Goal: Check status: Check status

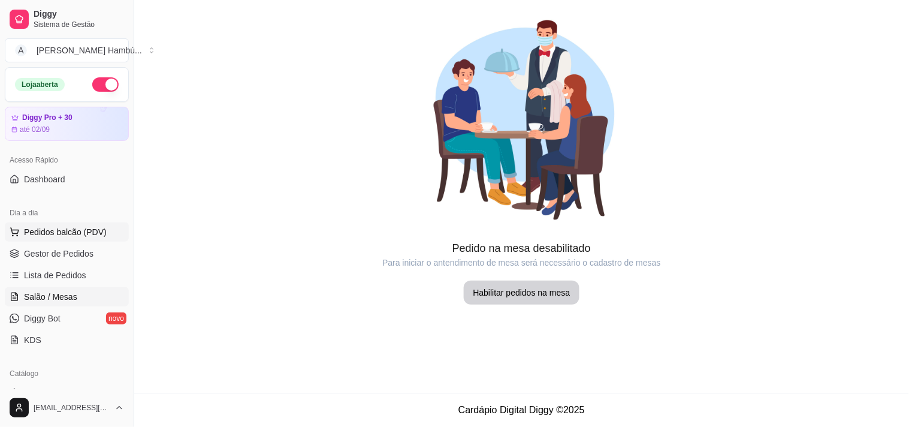
click at [82, 231] on span "Pedidos balcão (PDV)" at bounding box center [65, 232] width 83 height 12
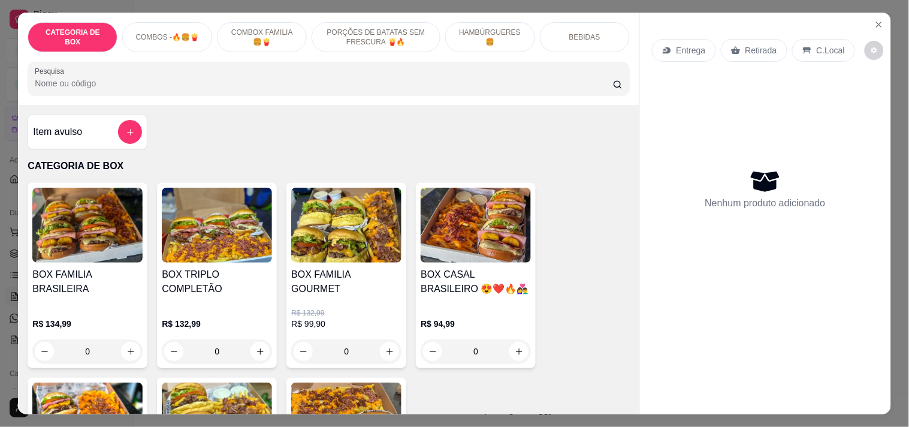
drag, startPoint x: 566, startPoint y: 36, endPoint x: 559, endPoint y: 40, distance: 8.0
click at [569, 37] on p "BEBIDAS" at bounding box center [584, 37] width 31 height 10
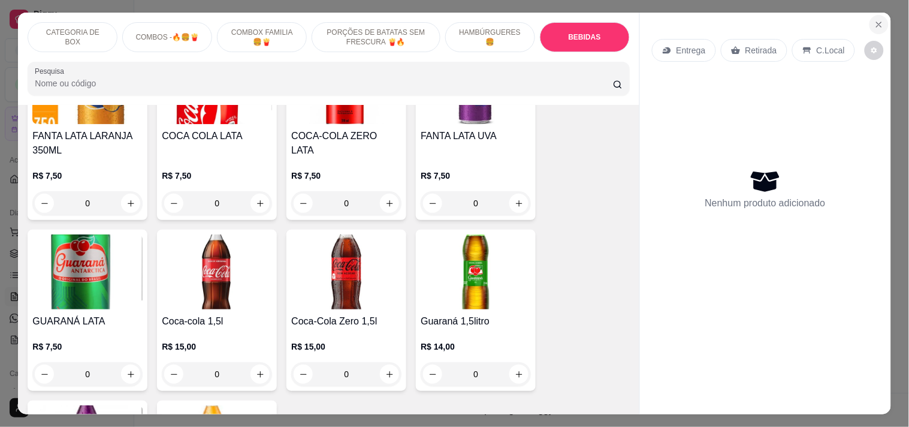
click at [874, 20] on icon "Close" at bounding box center [879, 25] width 10 height 10
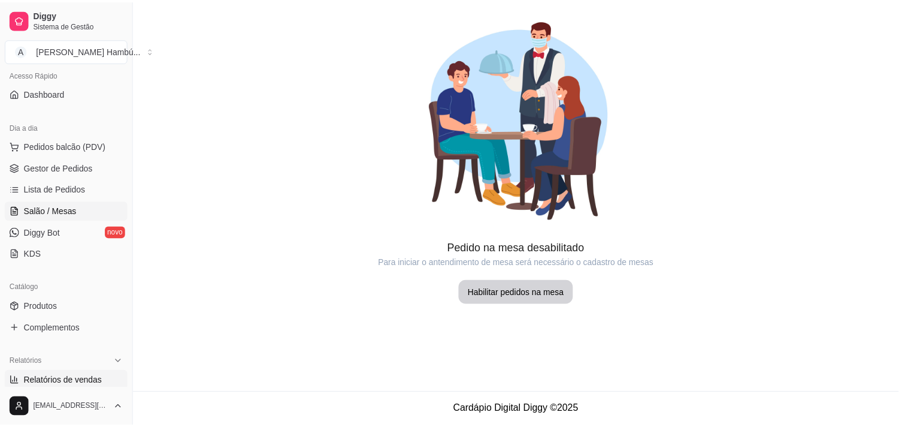
scroll to position [200, 0]
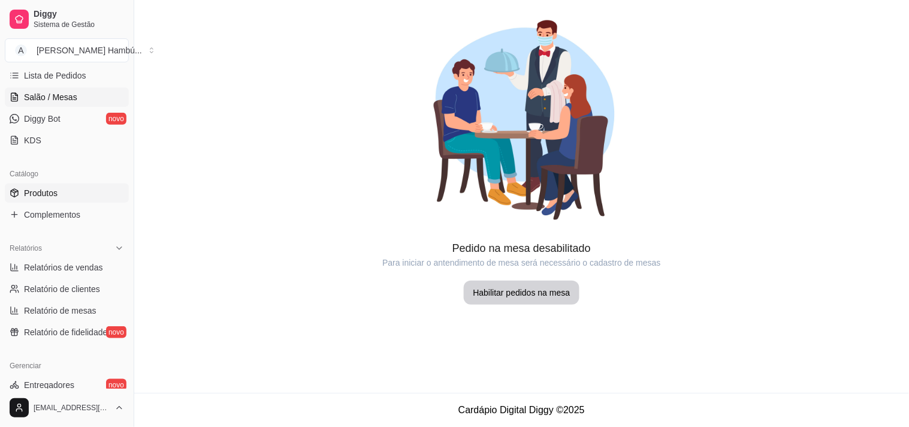
click at [61, 196] on link "Produtos" at bounding box center [67, 192] width 124 height 19
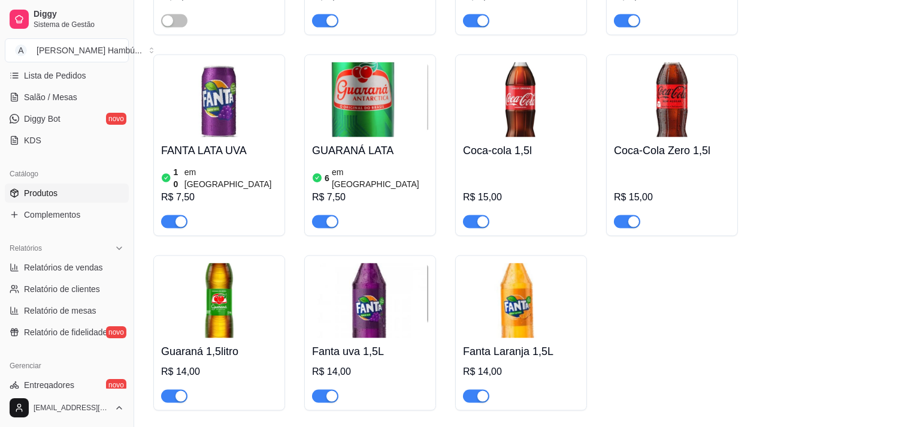
scroll to position [3095, 0]
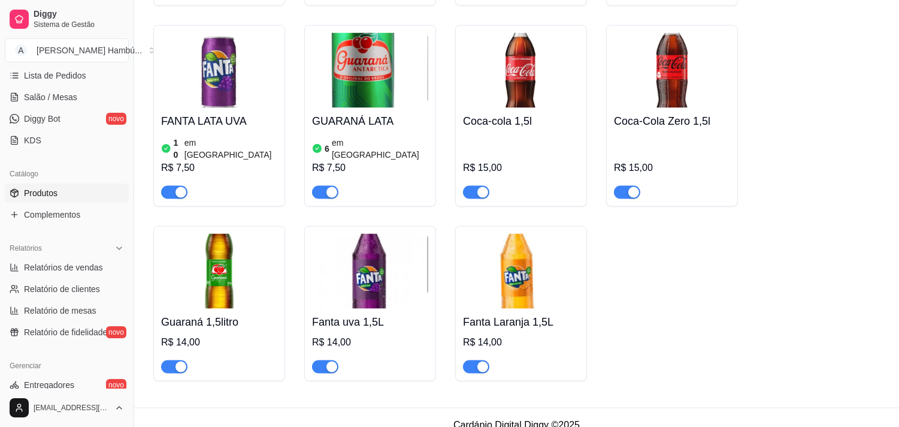
click at [476, 186] on button "button" at bounding box center [476, 192] width 26 height 13
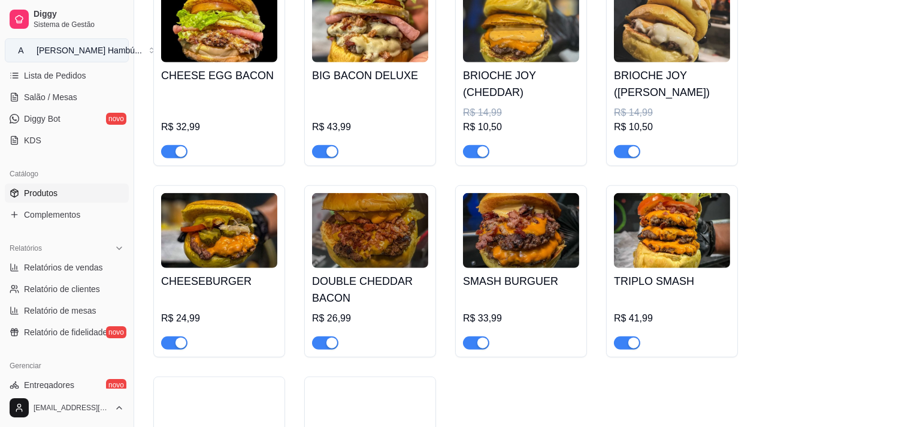
scroll to position [2029, 0]
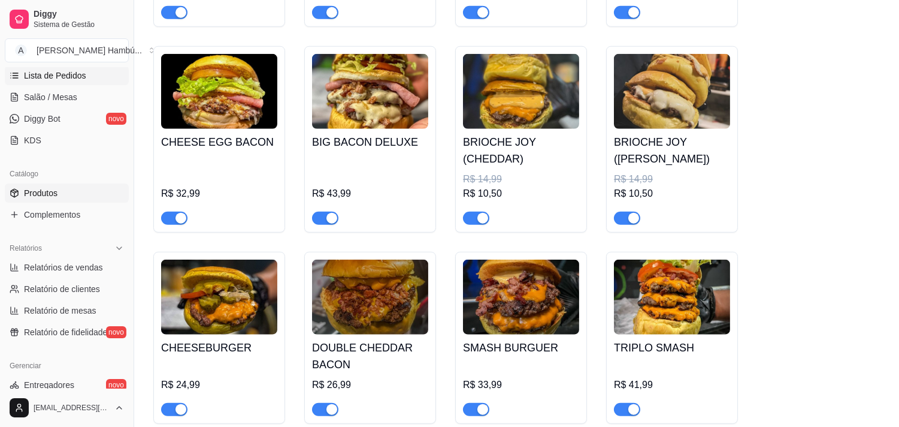
click at [32, 74] on span "Lista de Pedidos" at bounding box center [55, 76] width 62 height 12
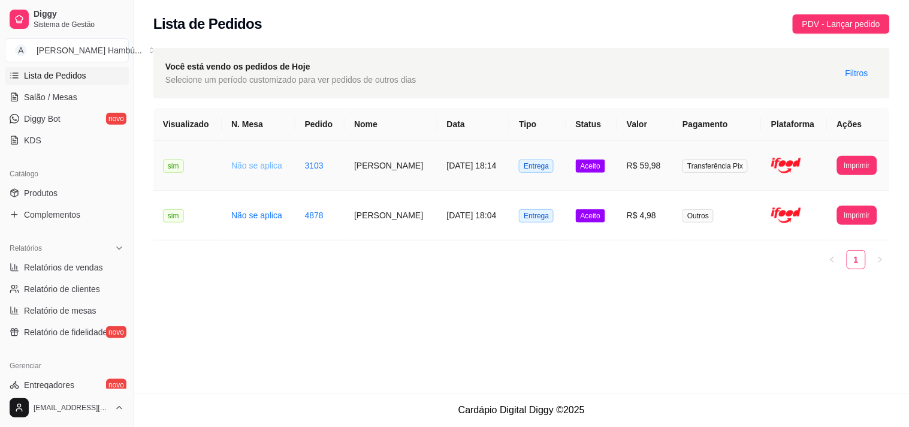
click at [246, 168] on link "Não se aplica" at bounding box center [256, 166] width 51 height 10
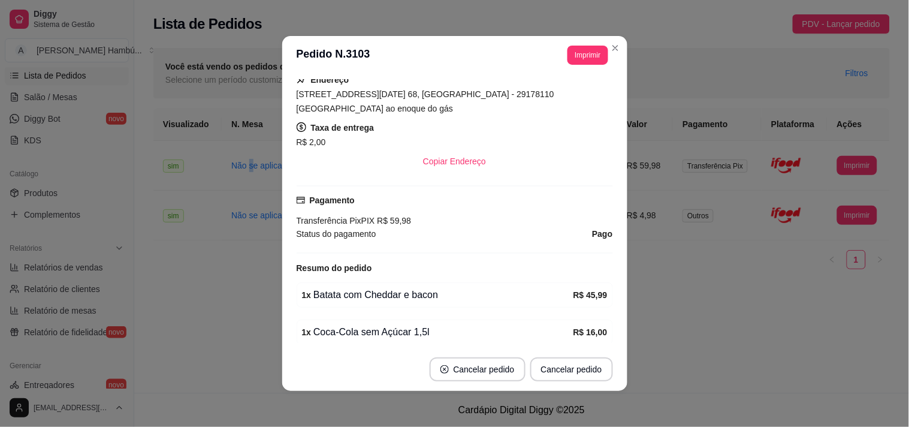
scroll to position [333, 0]
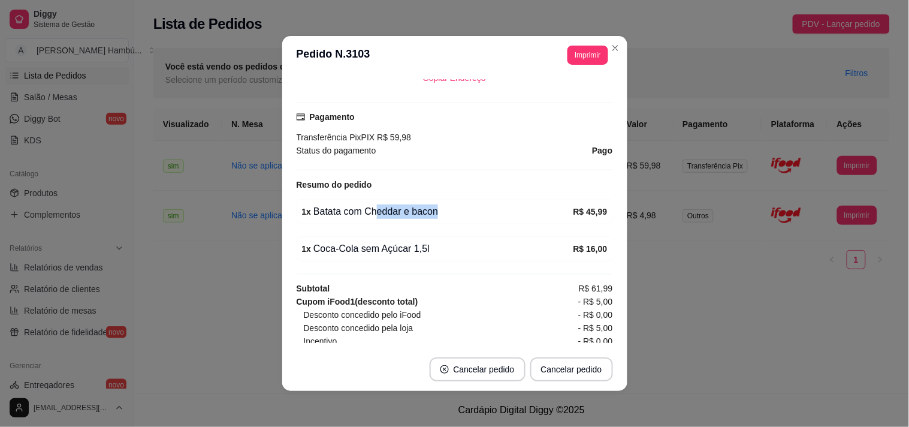
drag, startPoint x: 369, startPoint y: 207, endPoint x: 470, endPoint y: 225, distance: 103.0
click at [469, 225] on div "feito há 3 minutos Horário do pedido [DATE] 18:14 Status do pedido ACEITO Nome …" at bounding box center [455, 211] width 316 height 264
click at [367, 243] on div "1 x Coca-Cola sem Açúcar 1,5l" at bounding box center [437, 249] width 271 height 14
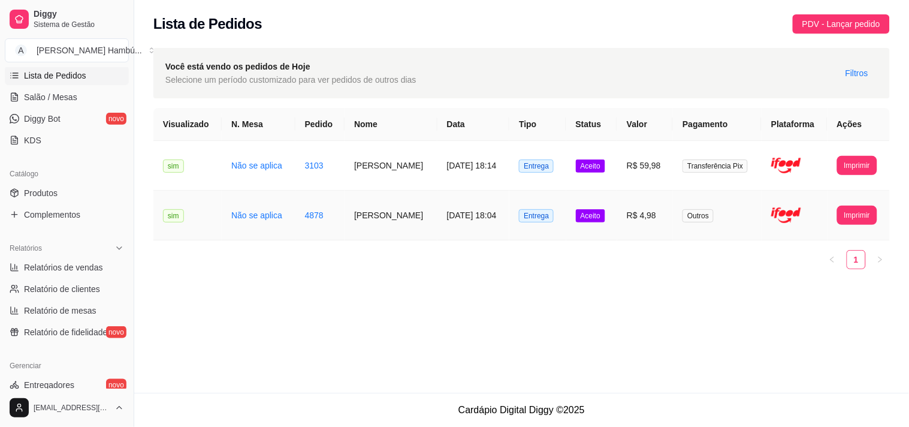
click at [261, 221] on td "Não se aplica" at bounding box center [259, 216] width 74 height 50
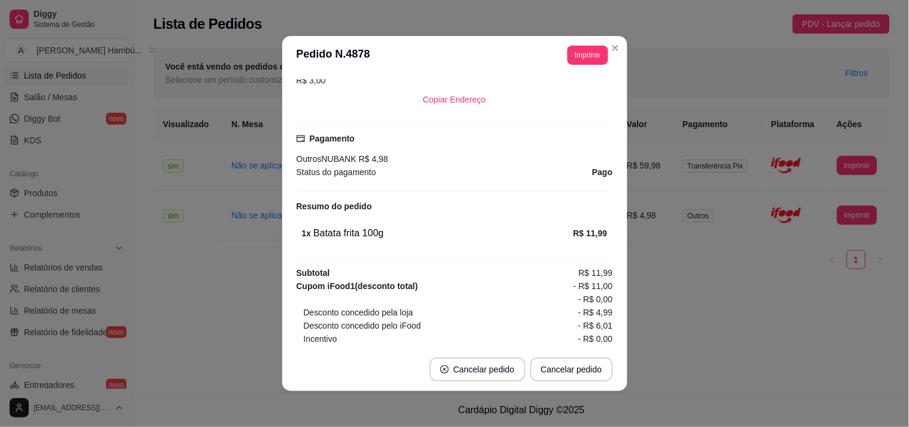
scroll to position [327, 0]
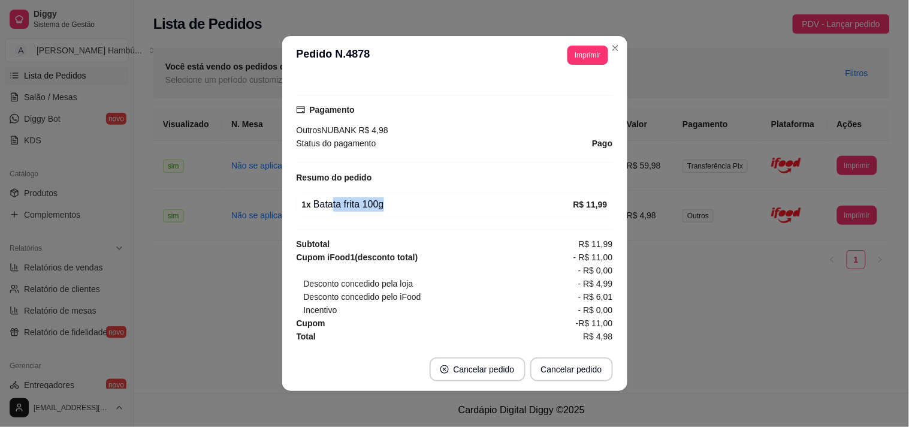
drag, startPoint x: 324, startPoint y: 197, endPoint x: 384, endPoint y: 214, distance: 62.4
click at [384, 214] on div "1 x Batata frita 100g R$ 11,99" at bounding box center [455, 204] width 316 height 25
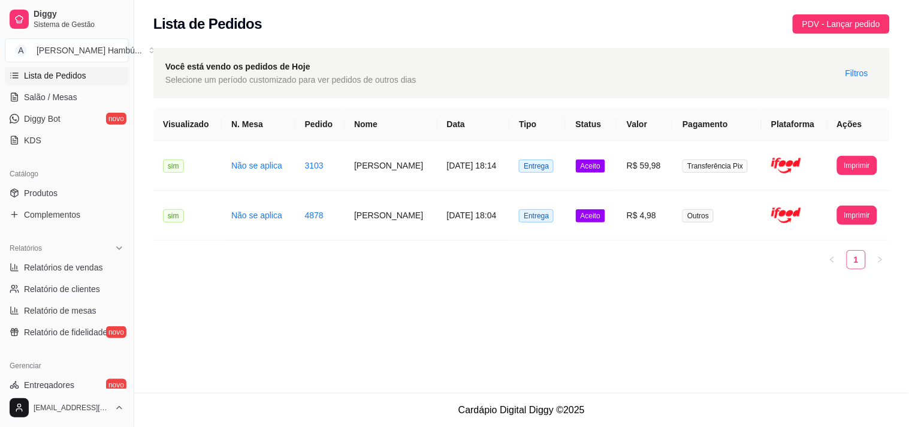
click at [351, 63] on span "Você está vendo os pedidos de [PERSON_NAME]" at bounding box center [290, 66] width 251 height 13
click at [899, 183] on div "**********" at bounding box center [521, 167] width 775 height 252
